Goal: Transaction & Acquisition: Book appointment/travel/reservation

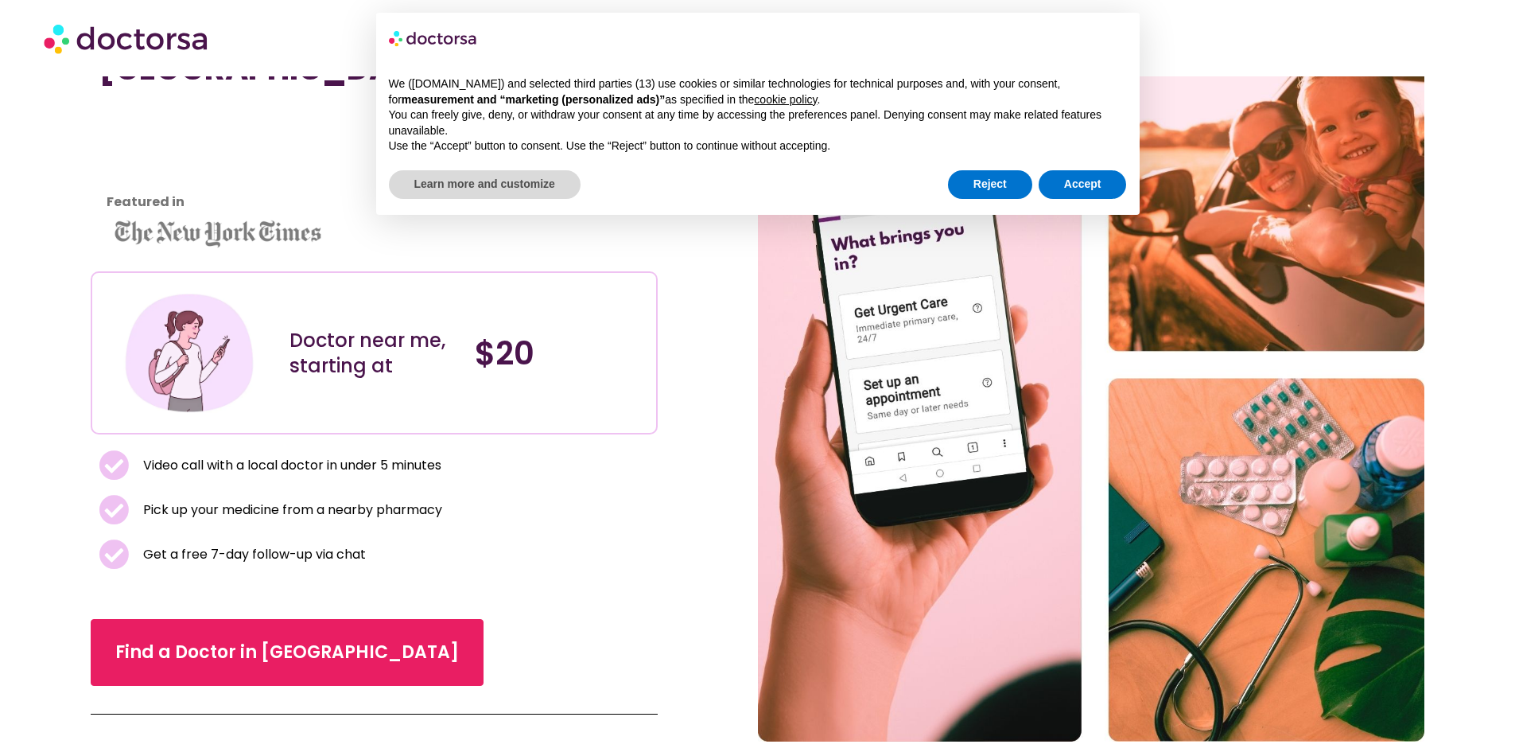
scroll to position [101, 0]
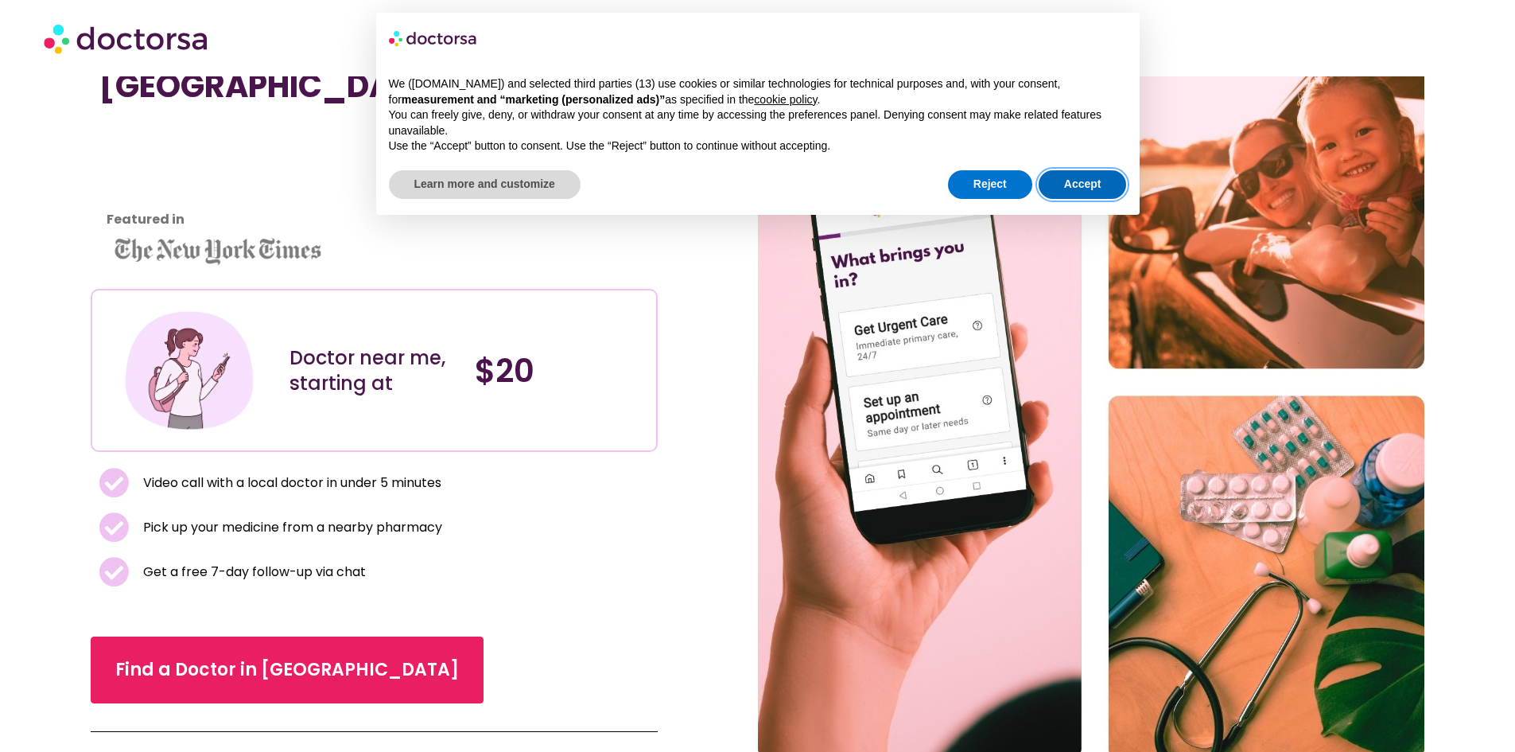
click at [1065, 180] on button "Accept" at bounding box center [1083, 184] width 88 height 29
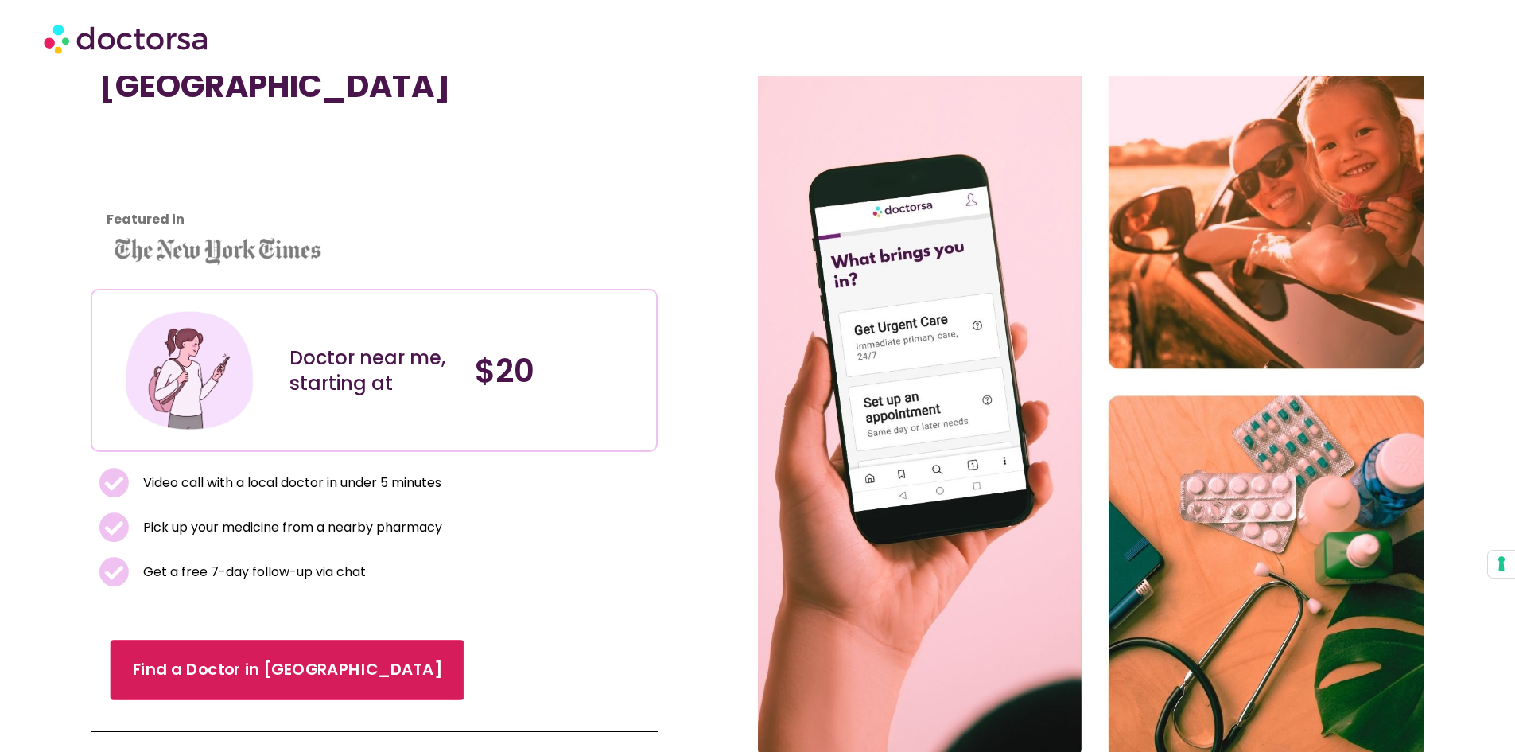
click at [312, 660] on span "Find a Doctor in Mexico City" at bounding box center [287, 669] width 309 height 23
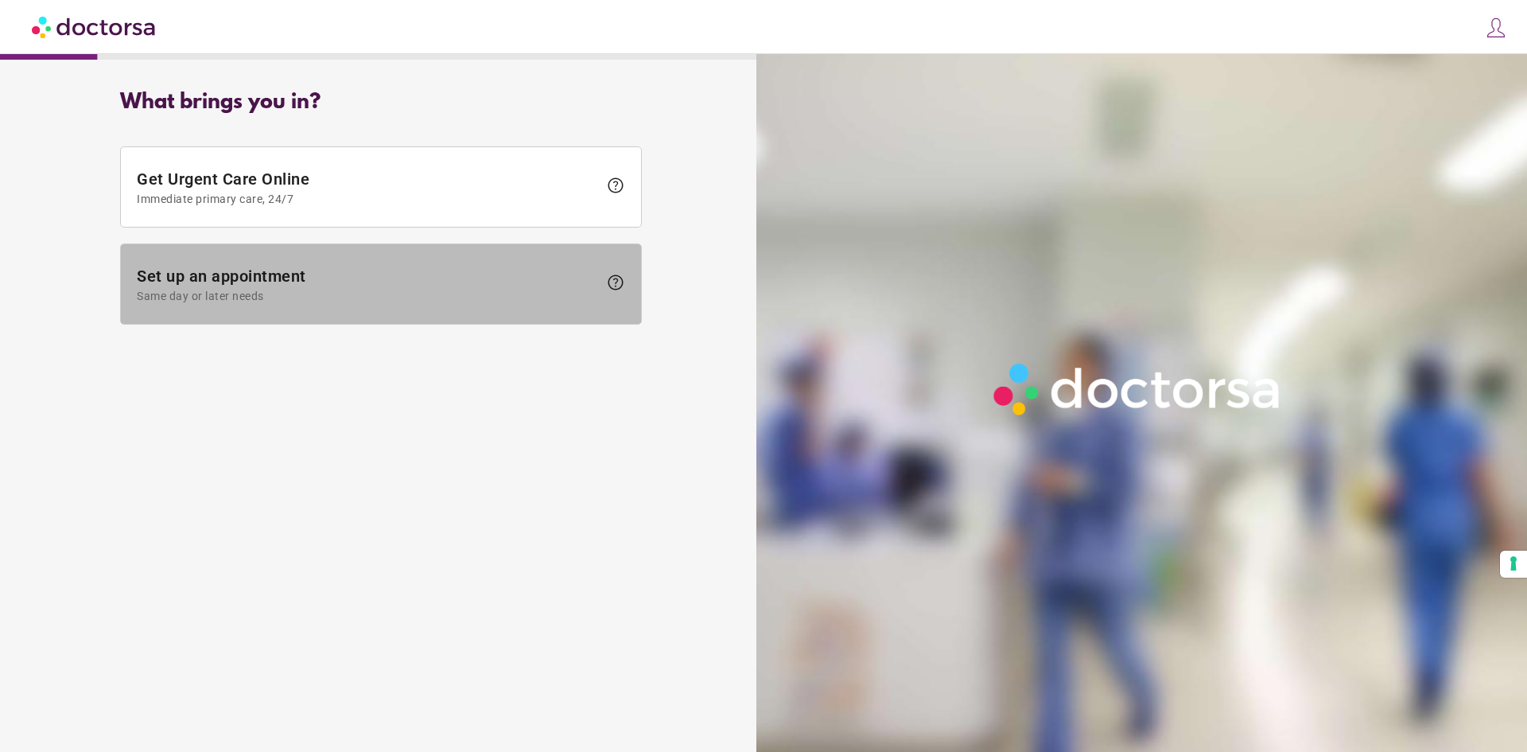
click at [262, 278] on span "Set up an appointment Same day or later needs" at bounding box center [367, 284] width 461 height 36
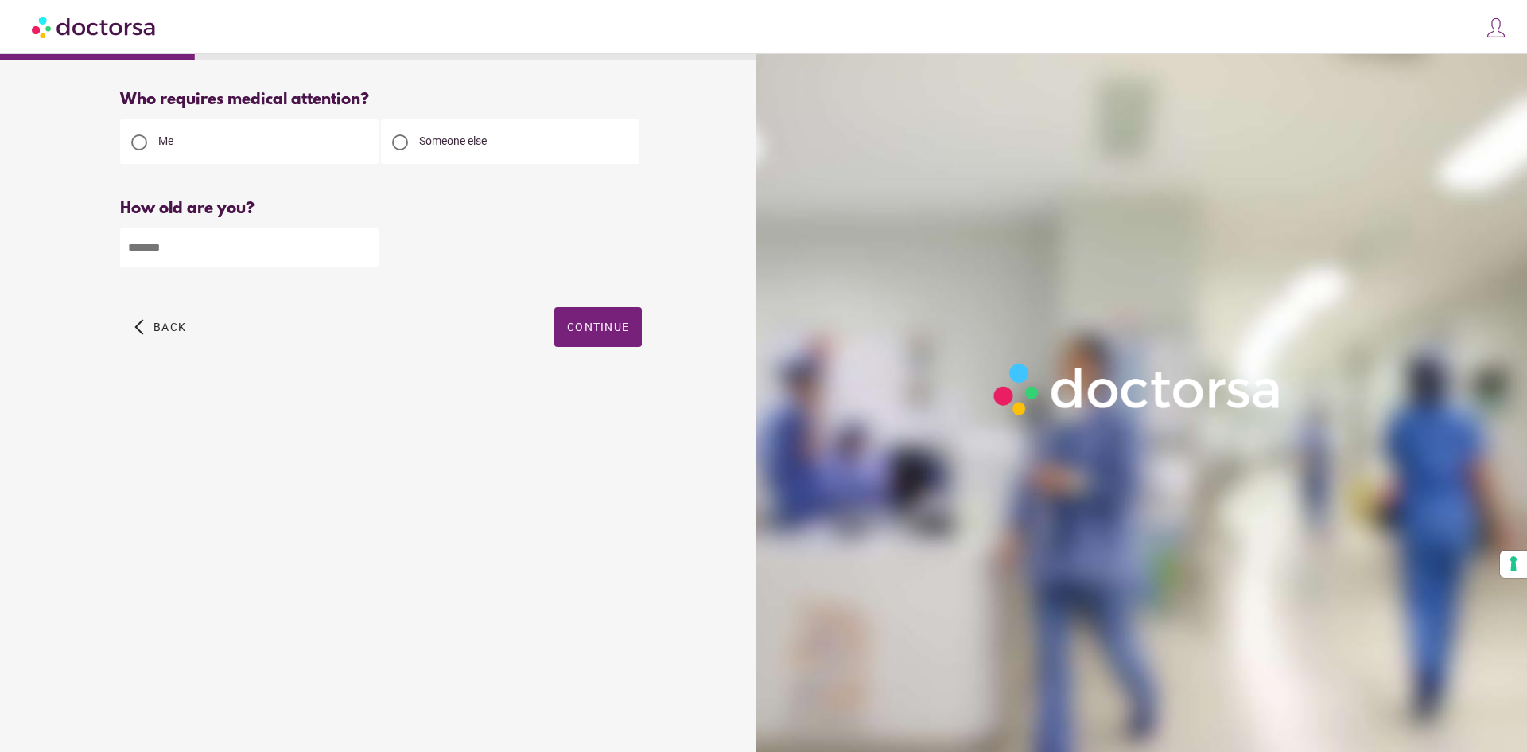
click at [465, 149] on div "Someone else" at bounding box center [510, 141] width 258 height 45
click at [424, 147] on span "Someone else" at bounding box center [453, 140] width 68 height 13
click at [324, 139] on div "Me" at bounding box center [249, 141] width 258 height 45
click at [161, 146] on span "Me" at bounding box center [165, 140] width 15 height 13
click at [201, 244] on input "number" at bounding box center [249, 247] width 258 height 39
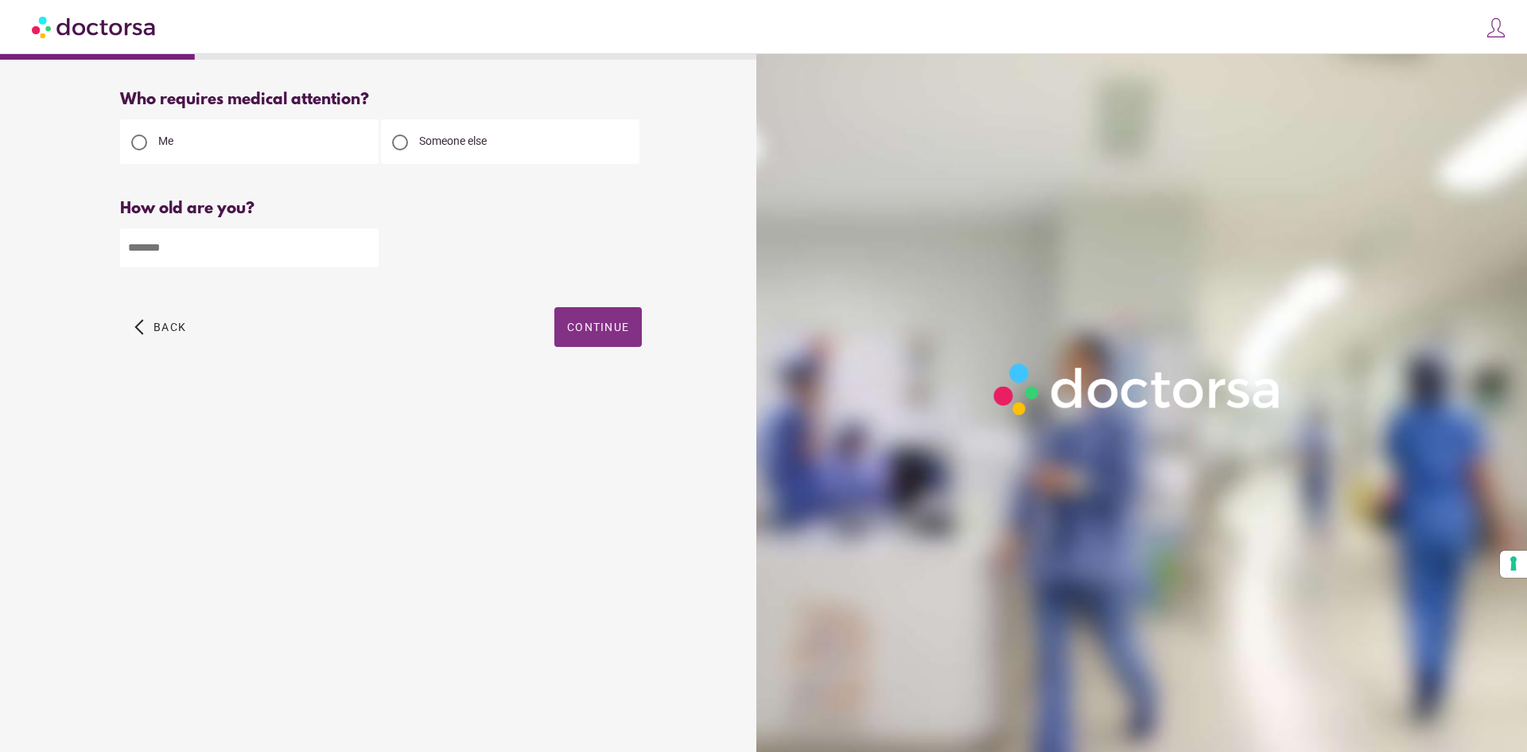
type input "**"
click at [584, 332] on span "Continue" at bounding box center [598, 326] width 62 height 13
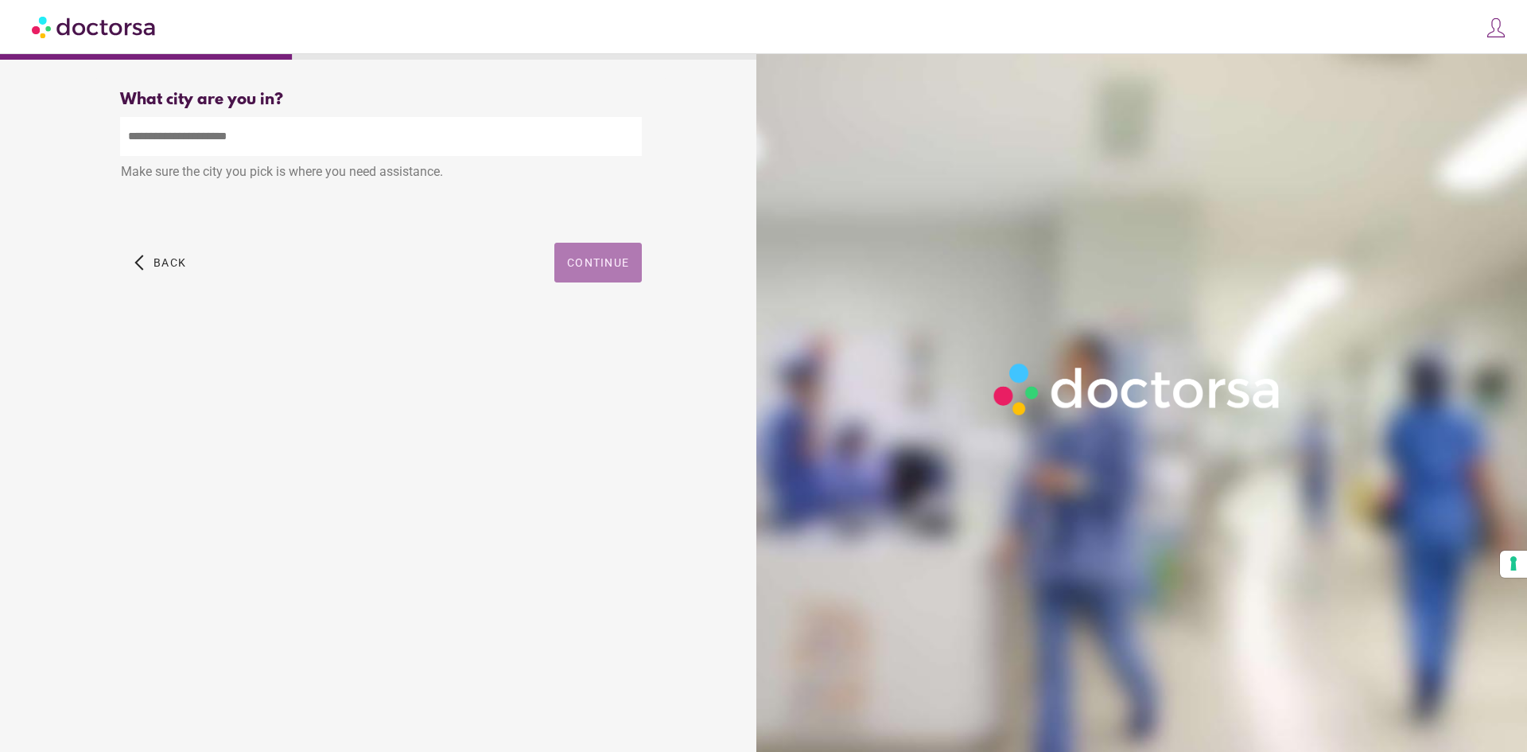
click at [596, 246] on span "button" at bounding box center [597, 263] width 87 height 40
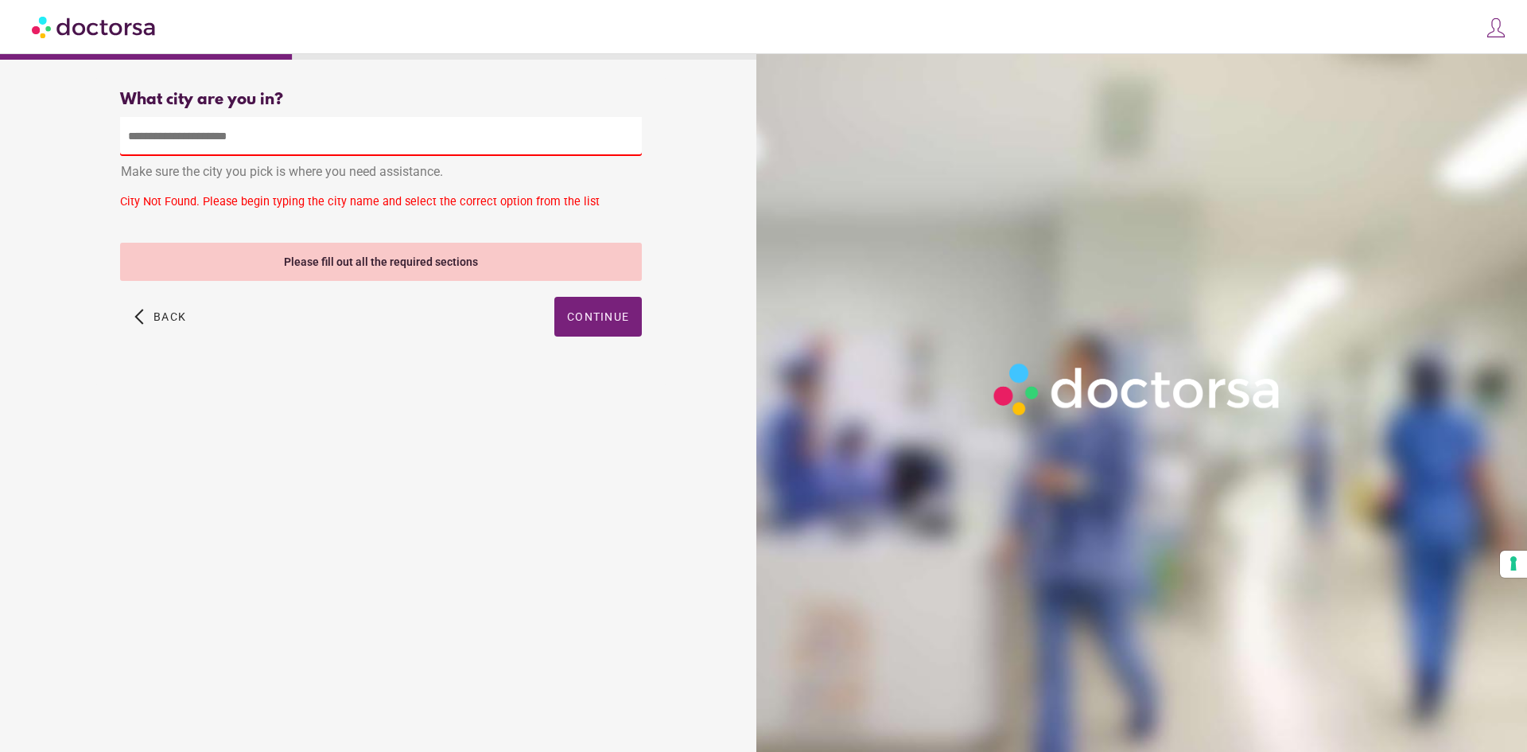
click at [481, 145] on input "text" at bounding box center [381, 136] width 522 height 39
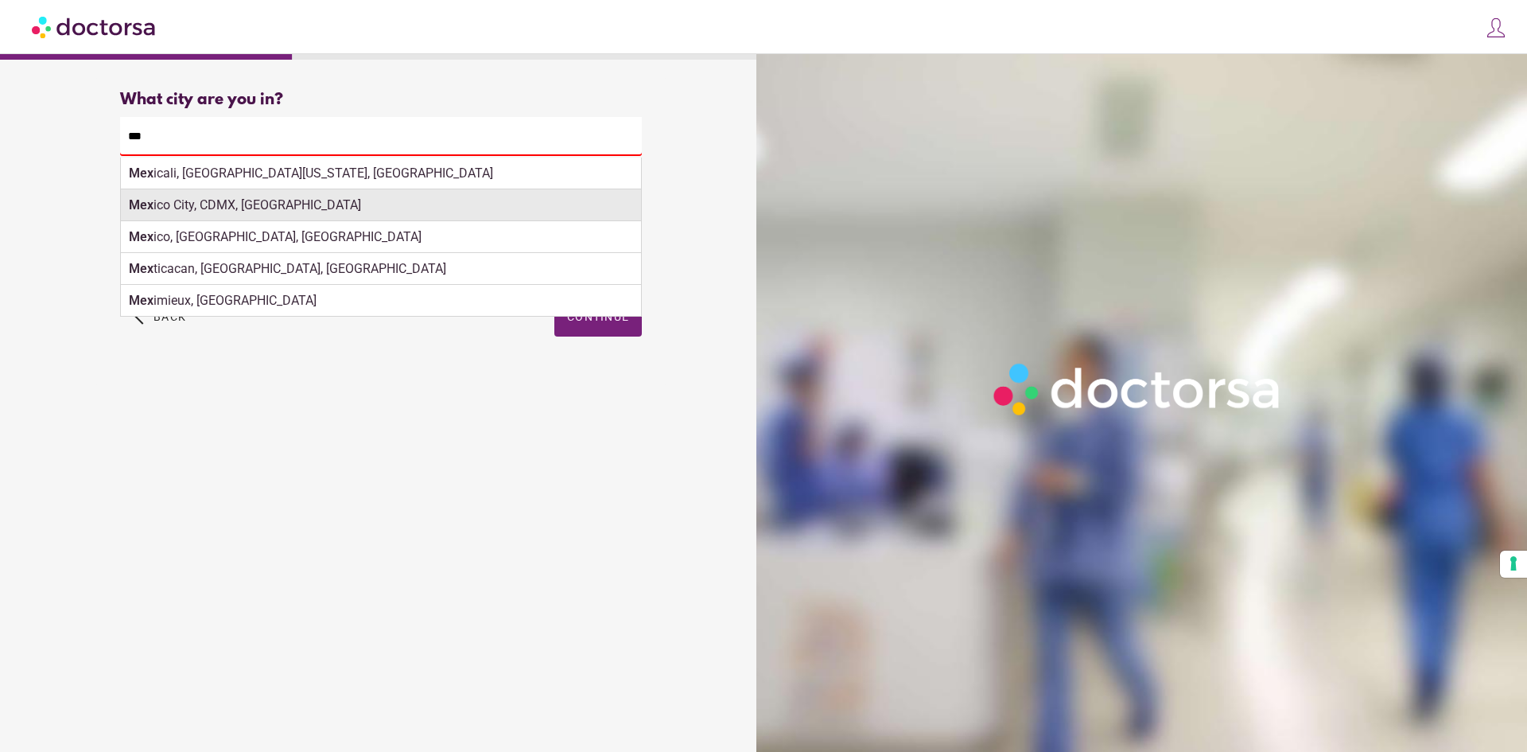
click at [352, 217] on div "Mex ico City, CDMX, [GEOGRAPHIC_DATA]" at bounding box center [381, 205] width 520 height 32
type input "**********"
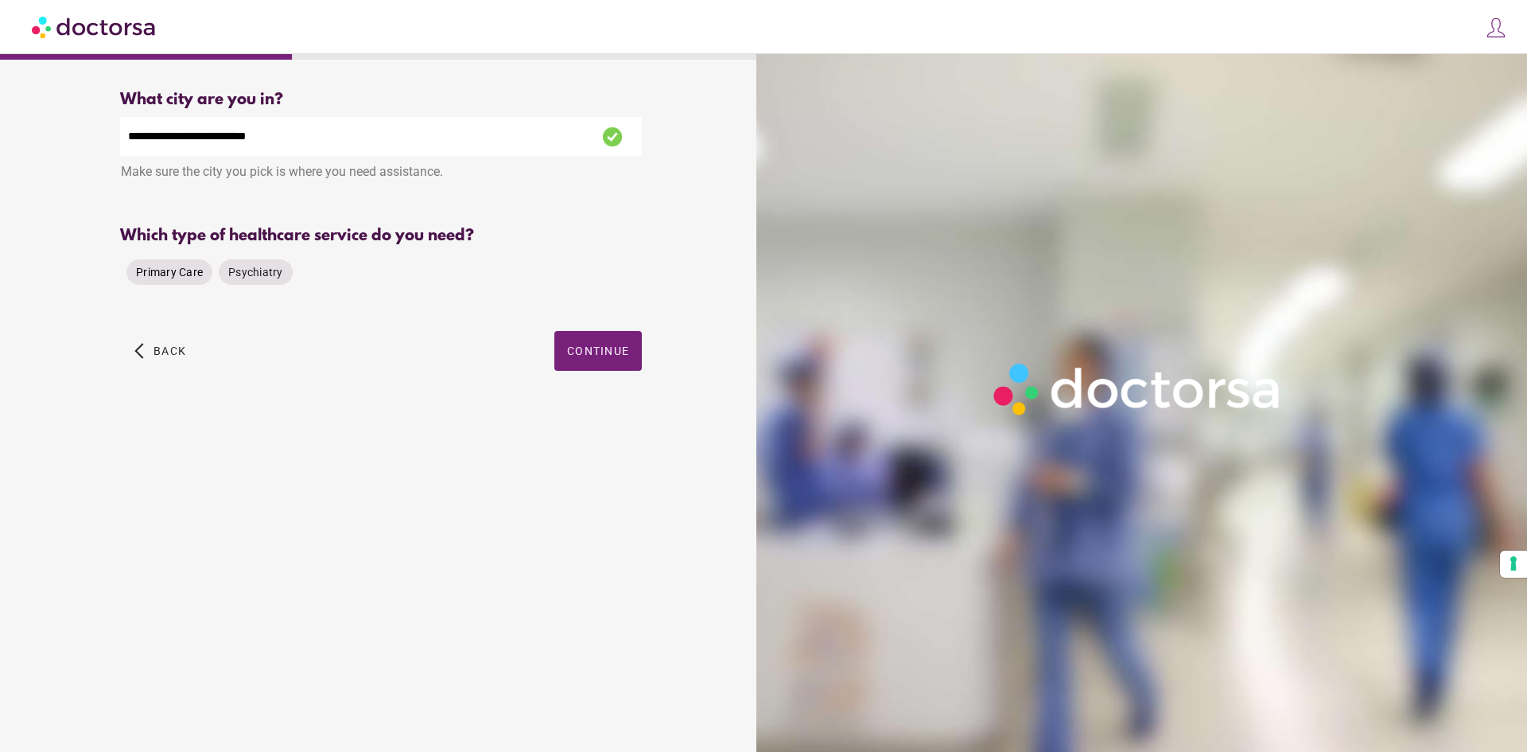
click at [195, 275] on span "Primary Care" at bounding box center [169, 272] width 67 height 13
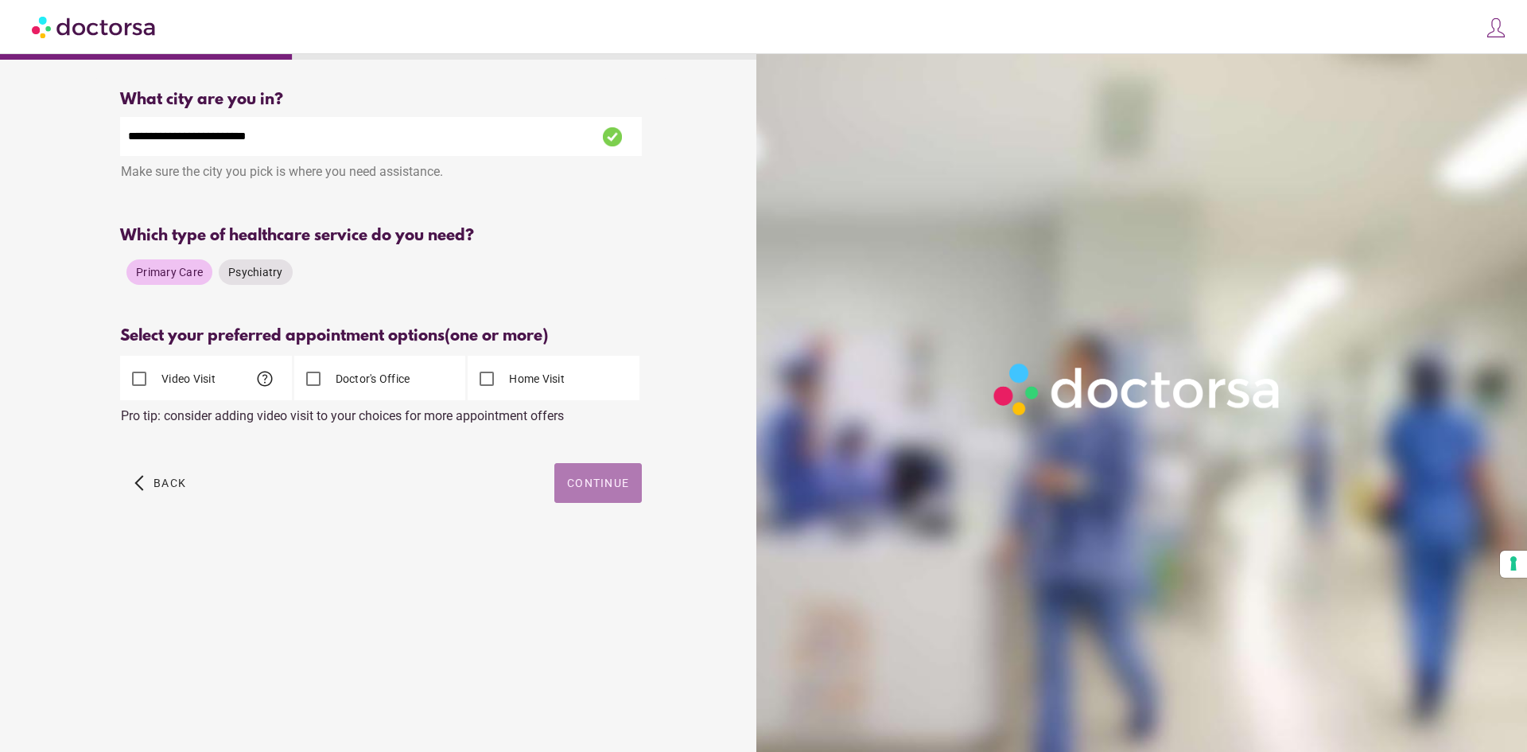
click at [585, 497] on span "button" at bounding box center [597, 483] width 87 height 40
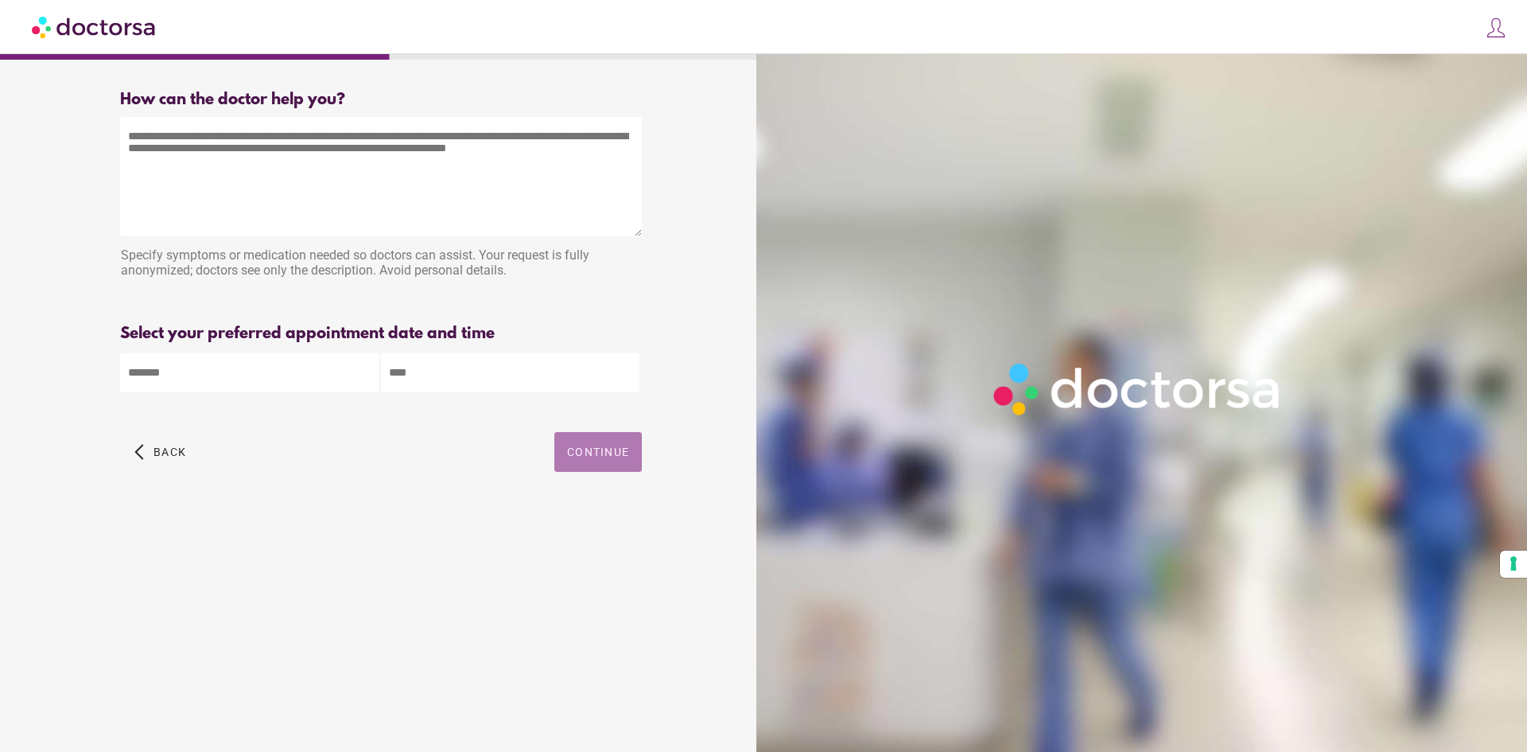
click at [603, 455] on span "Continue" at bounding box center [598, 451] width 62 height 13
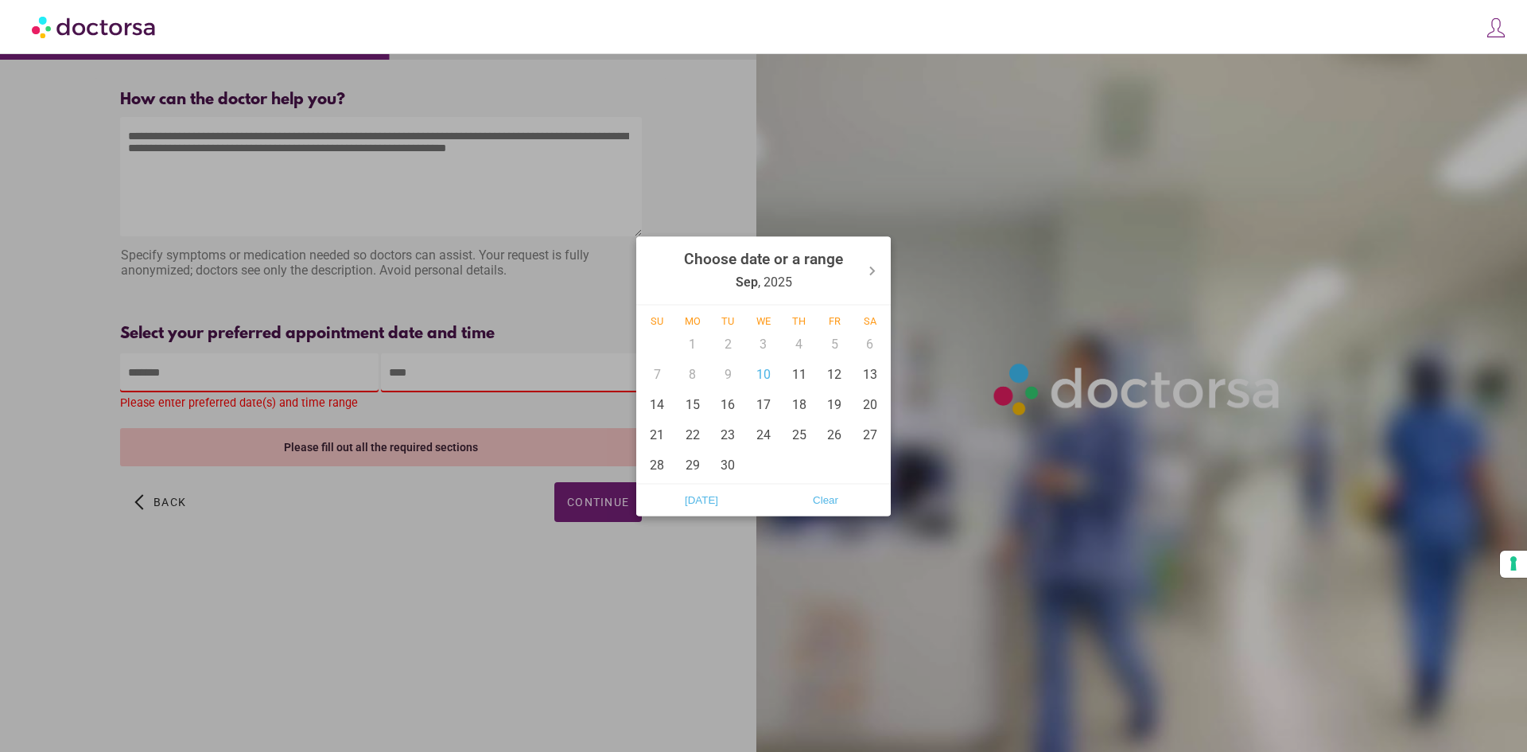
click at [308, 387] on body "**********" at bounding box center [763, 376] width 1527 height 752
click at [763, 378] on div "10" at bounding box center [764, 374] width 36 height 30
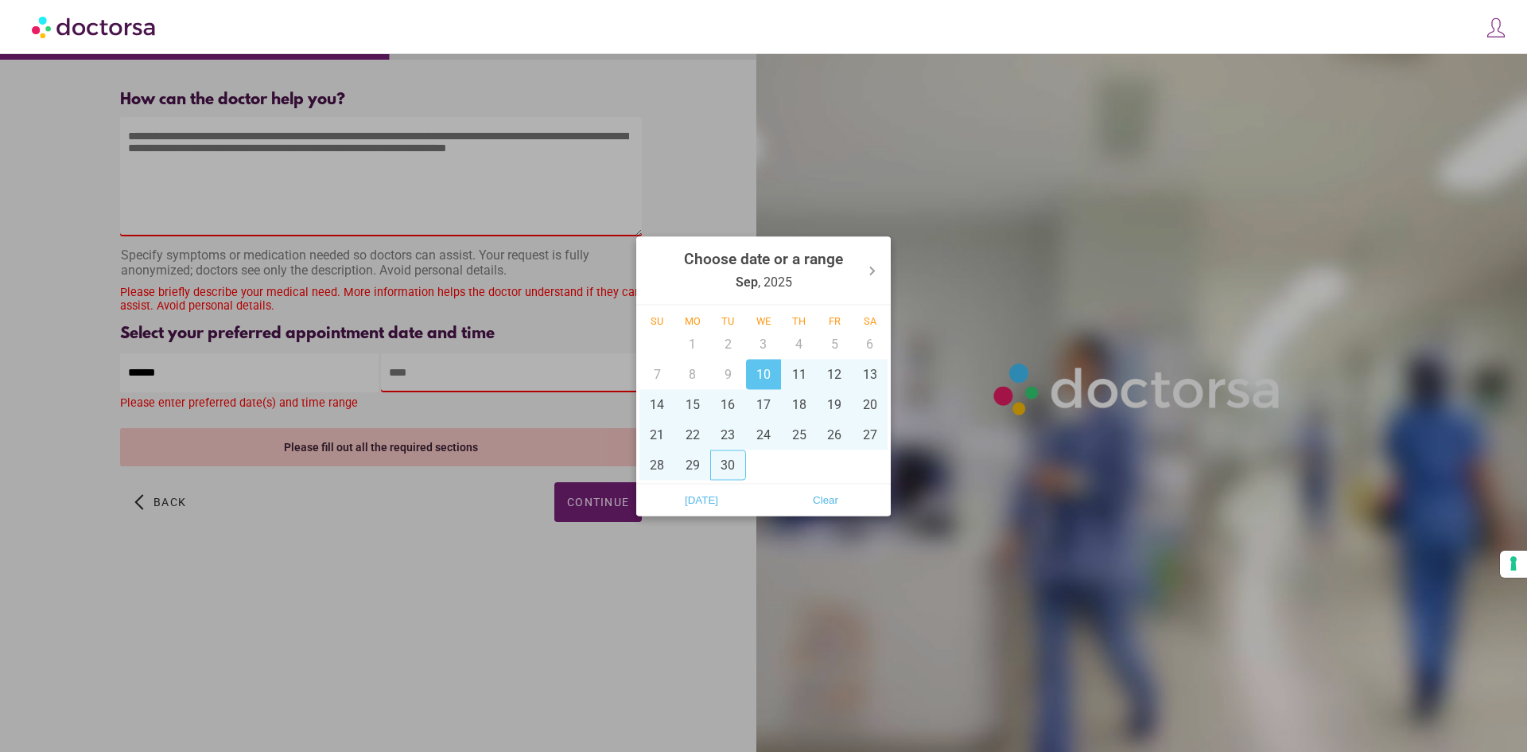
click at [725, 468] on div "30" at bounding box center [728, 464] width 36 height 30
type input "**********"
click at [515, 381] on div at bounding box center [763, 376] width 1527 height 752
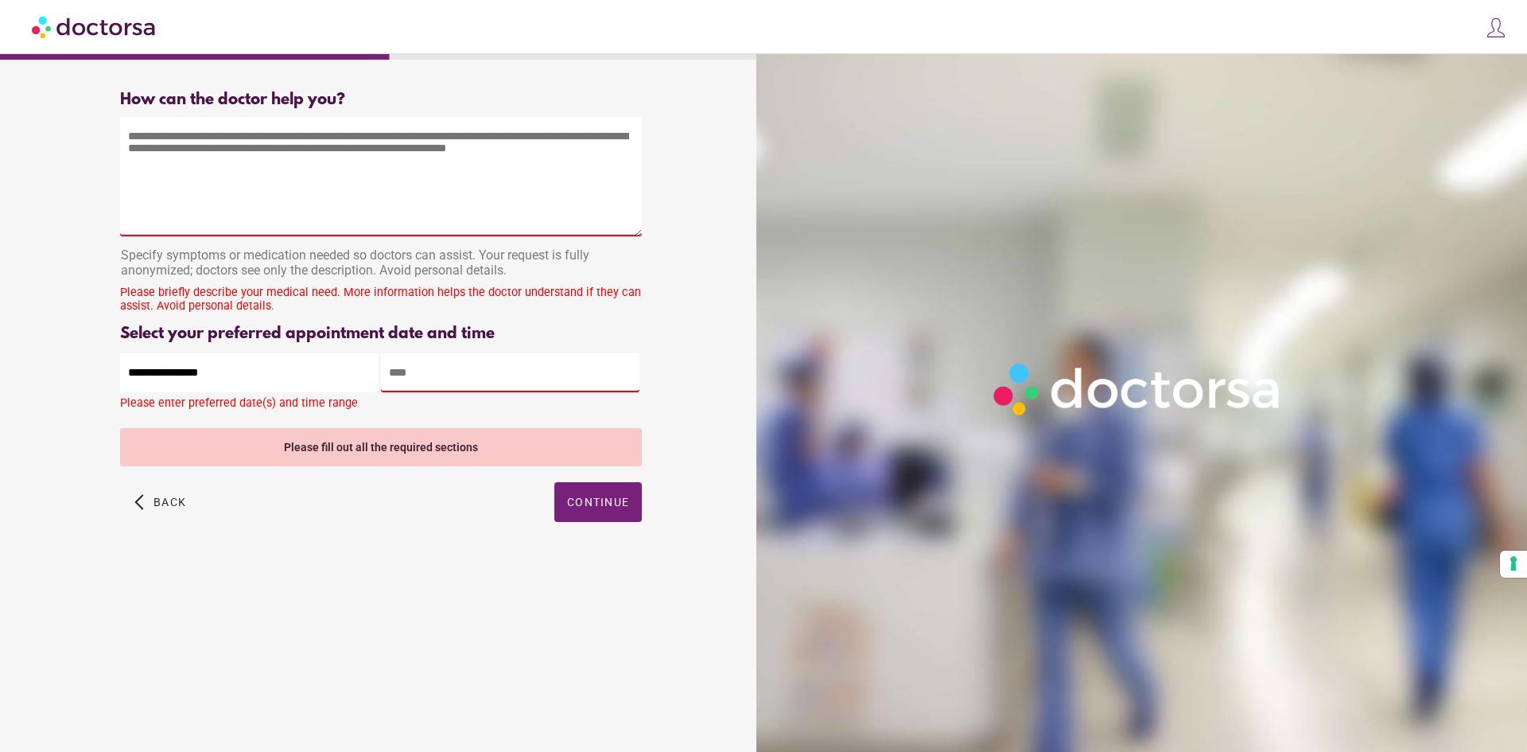
click at [515, 381] on input "text" at bounding box center [510, 372] width 258 height 39
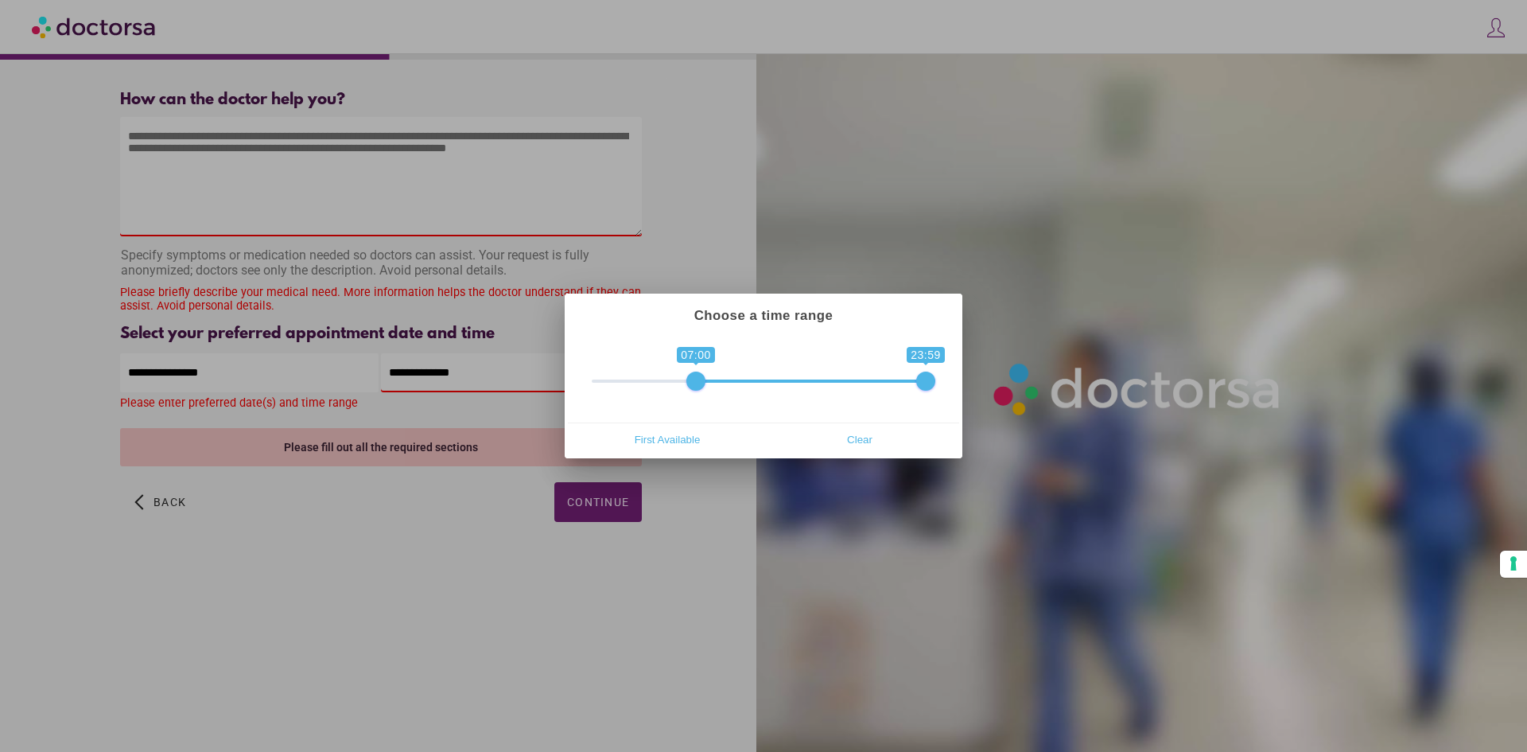
type input "**********"
drag, startPoint x: 604, startPoint y: 383, endPoint x: 743, endPoint y: 383, distance: 139.2
click at [743, 383] on span at bounding box center [736, 380] width 19 height 19
click at [616, 495] on div at bounding box center [763, 376] width 1527 height 752
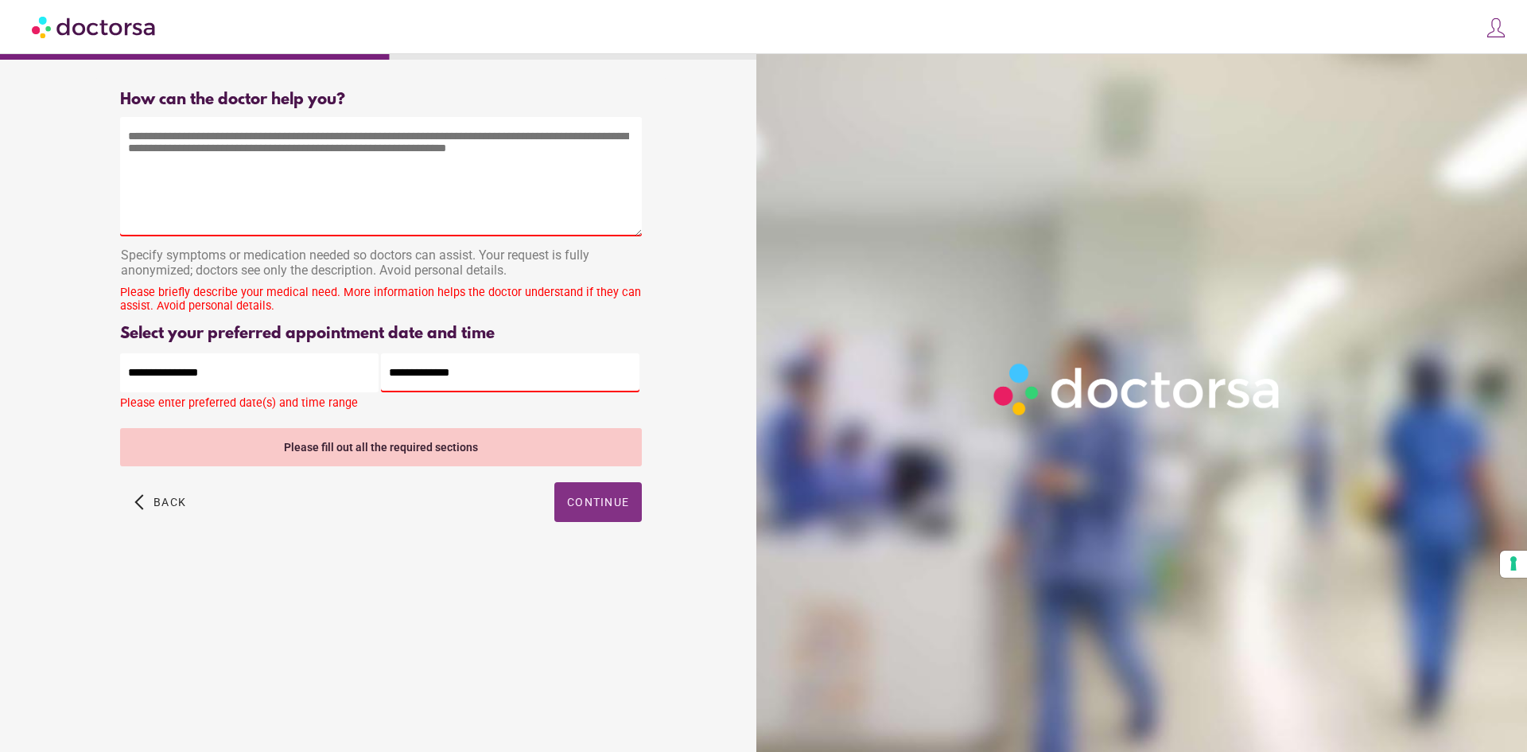
click at [607, 508] on span "Continue" at bounding box center [598, 501] width 62 height 13
click at [501, 189] on textarea at bounding box center [381, 176] width 522 height 119
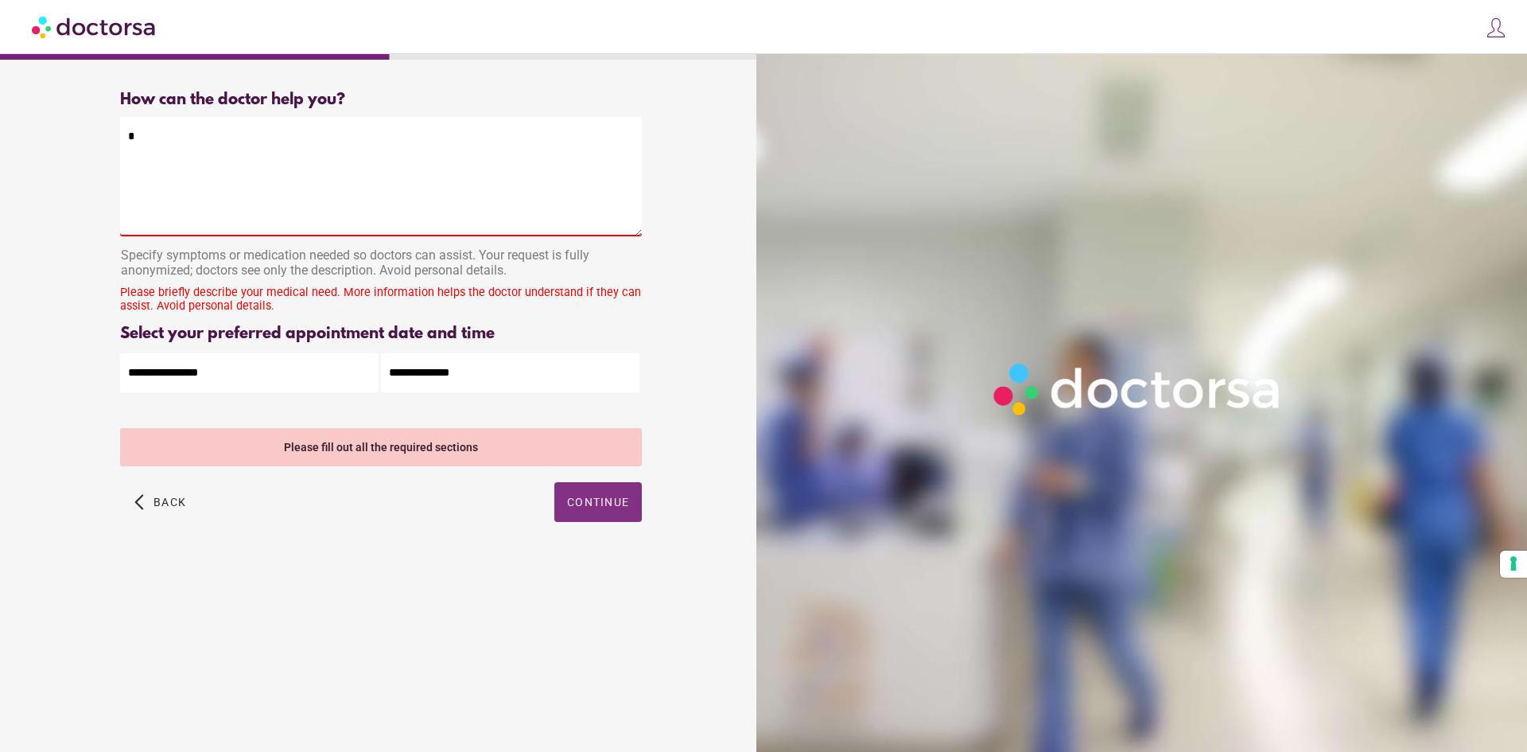
type textarea "*"
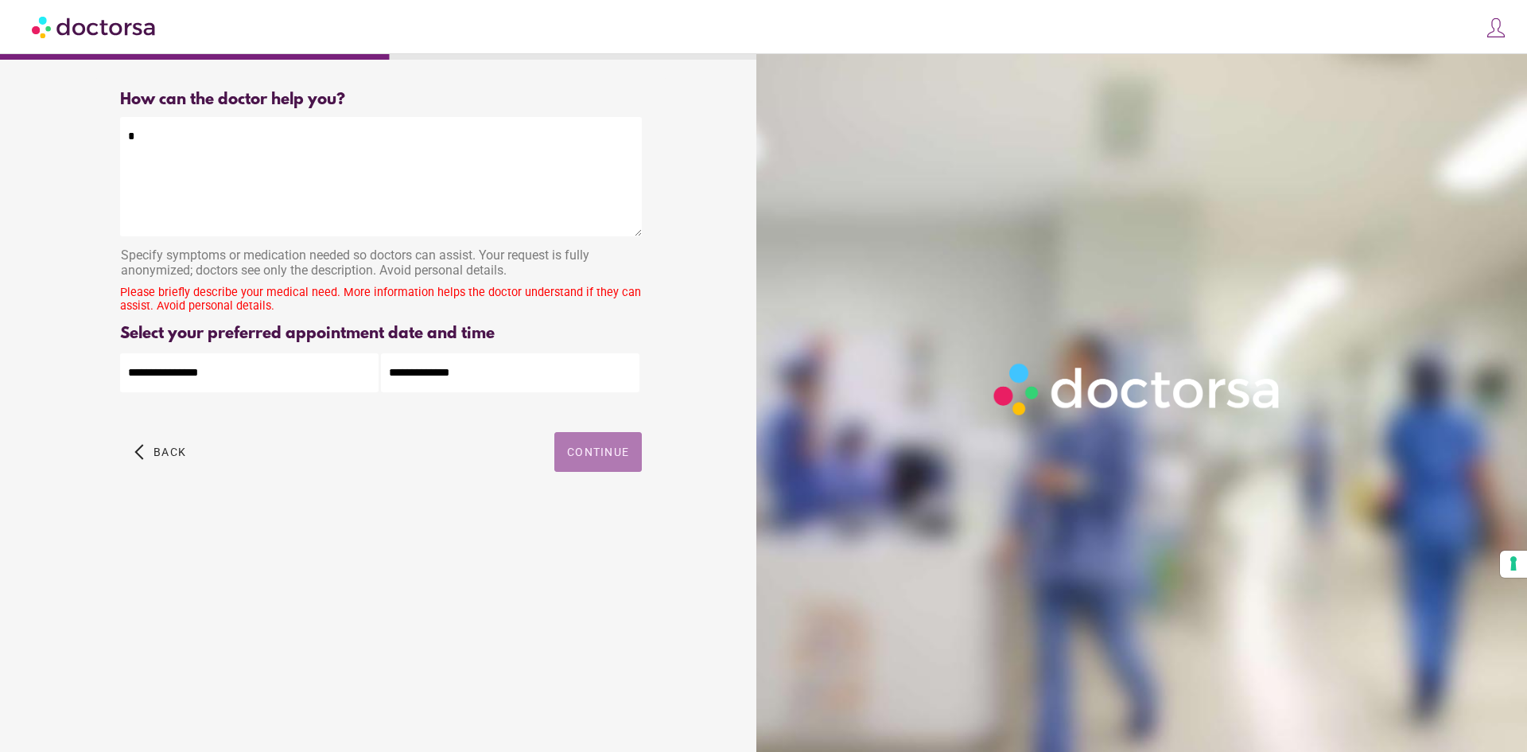
click at [576, 495] on div "arrow_back_ios Back Continue" at bounding box center [381, 464] width 522 height 64
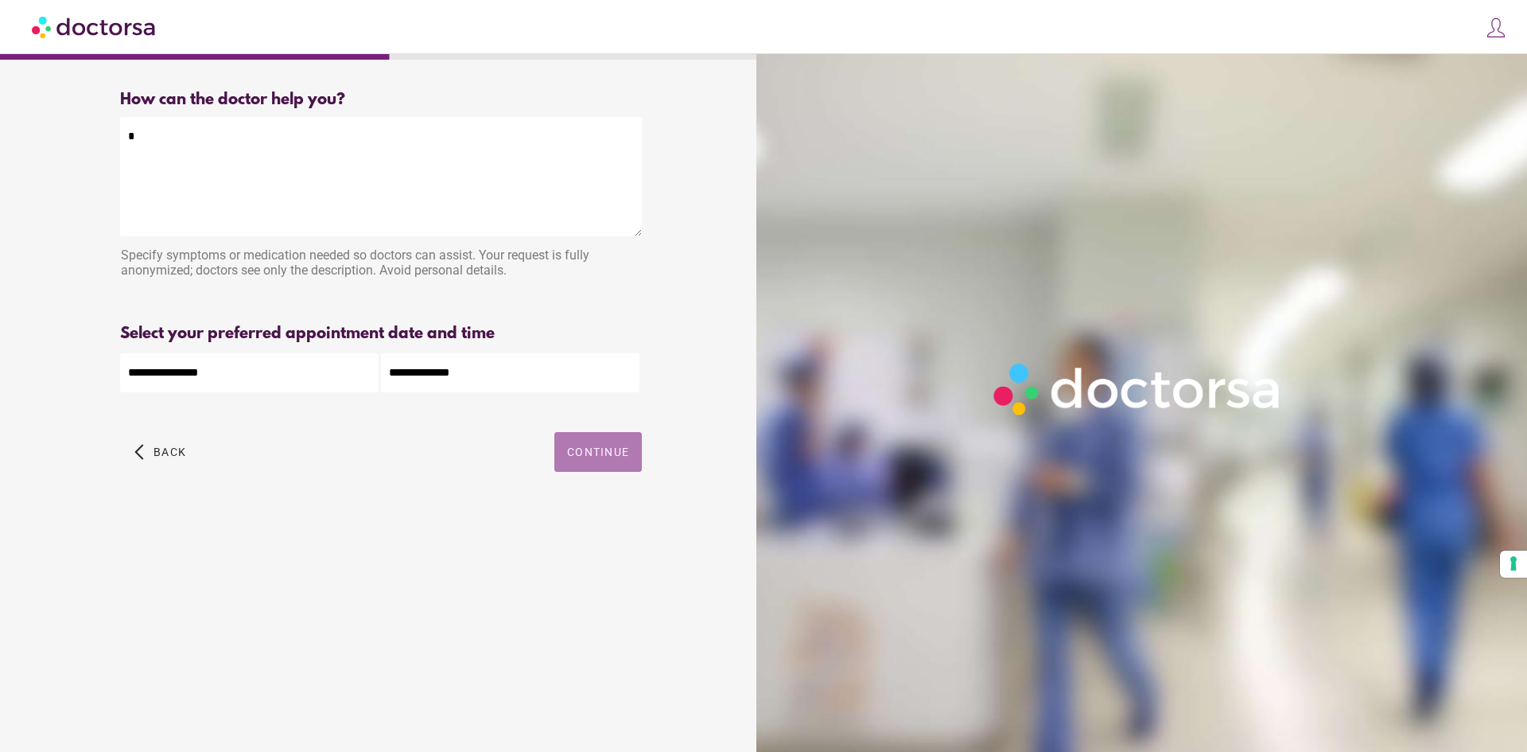
click at [588, 450] on span "Continue" at bounding box center [598, 451] width 62 height 13
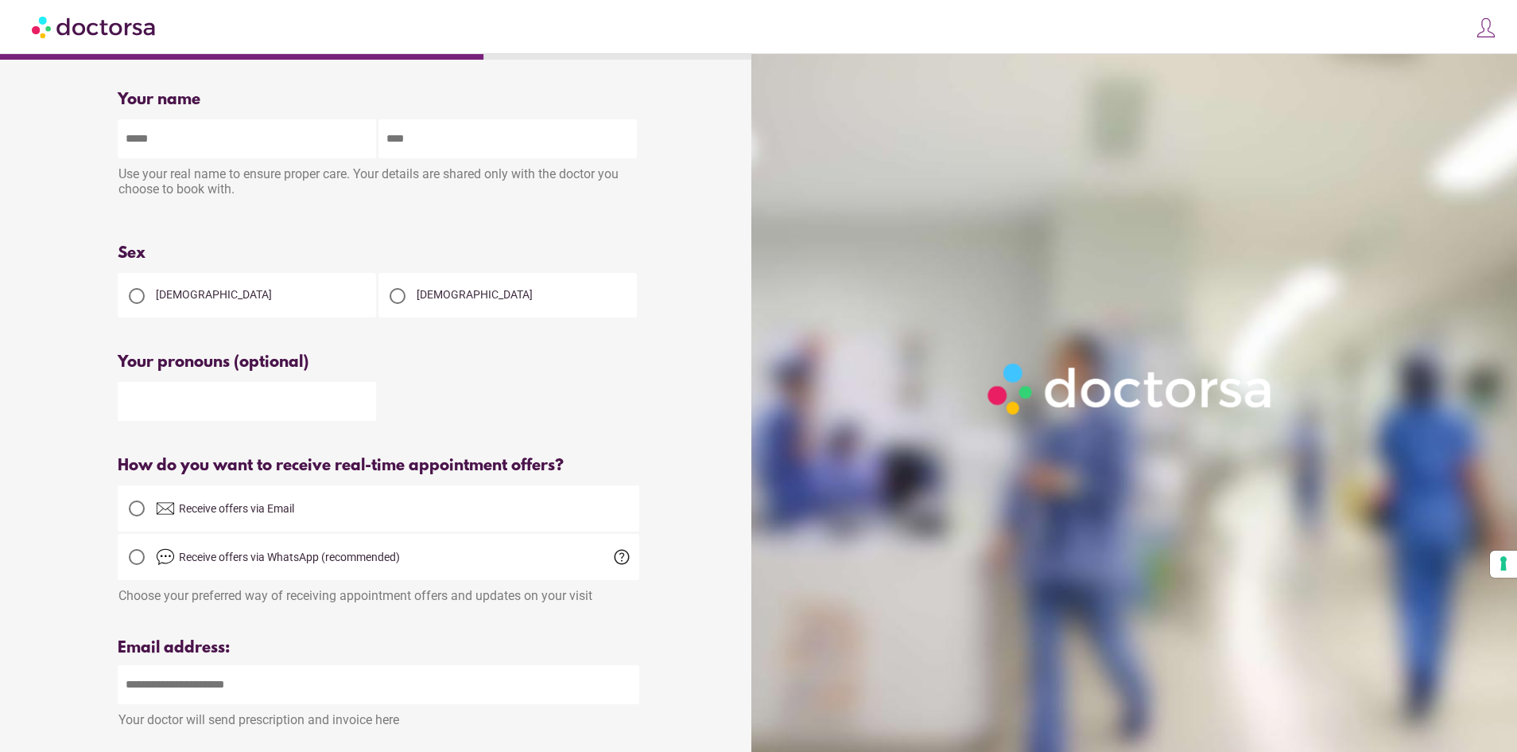
click at [285, 0] on div "close Log in Make a request Your appointments Your profile Welcome back Log in …" at bounding box center [758, 27] width 1517 height 54
